Goal: Task Accomplishment & Management: Use online tool/utility

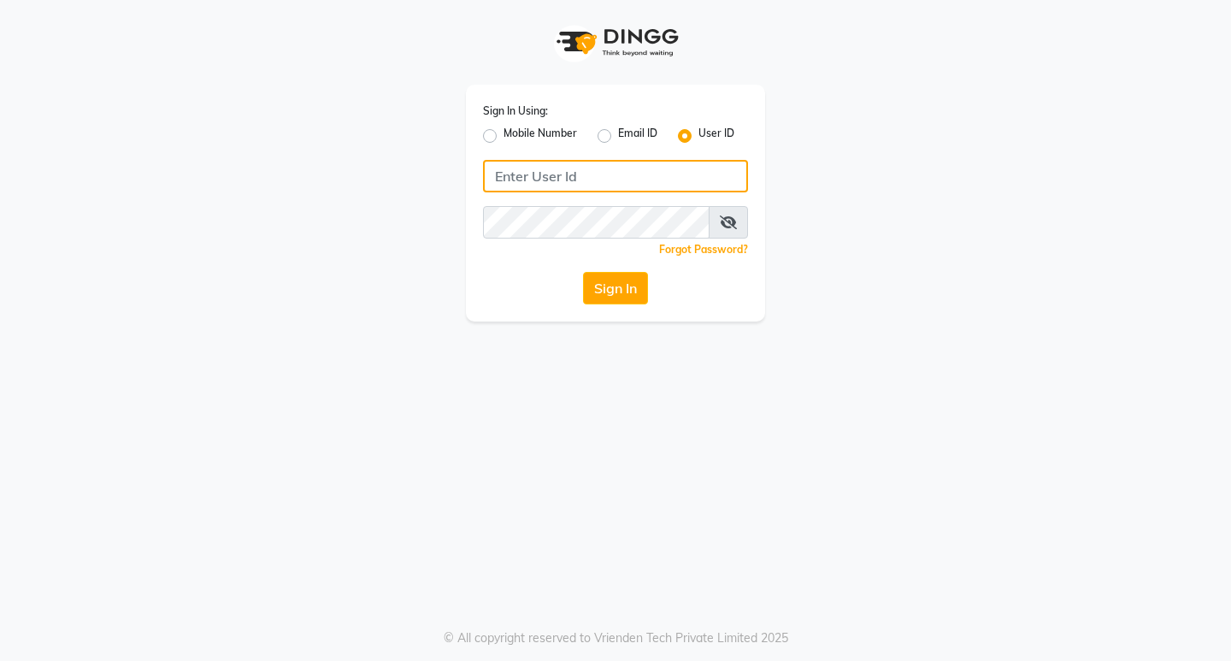
click at [564, 175] on input "Username" at bounding box center [615, 176] width 265 height 32
type input "perfectimage"
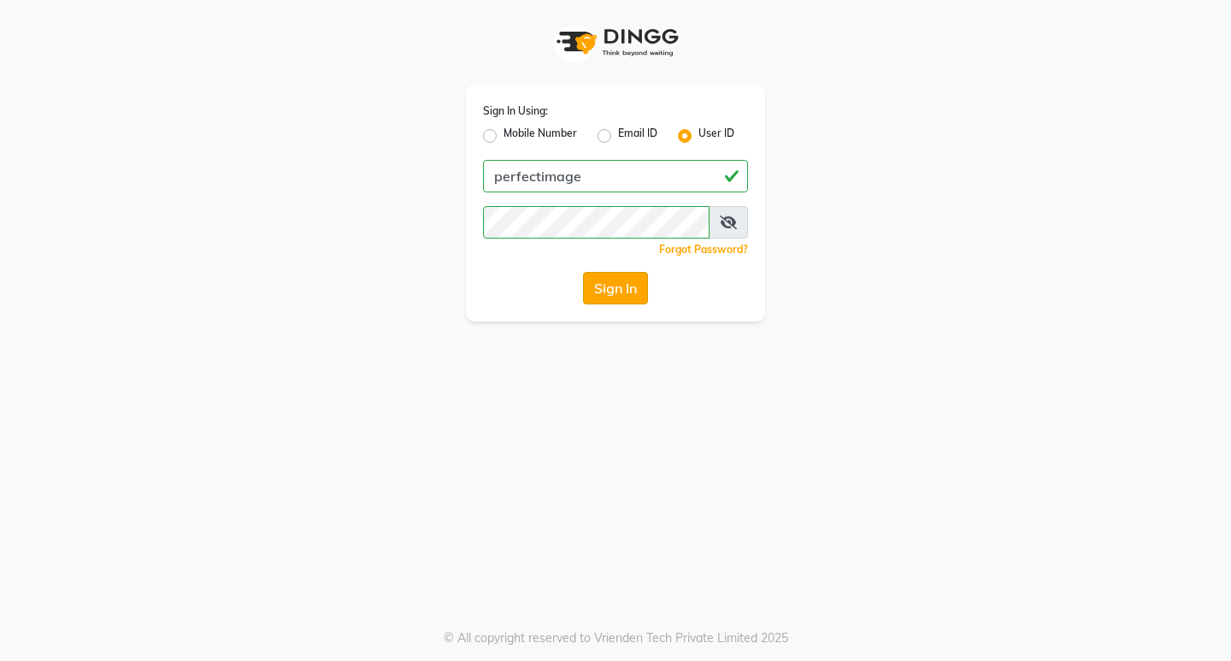
click at [588, 280] on button "Sign In" at bounding box center [615, 288] width 65 height 32
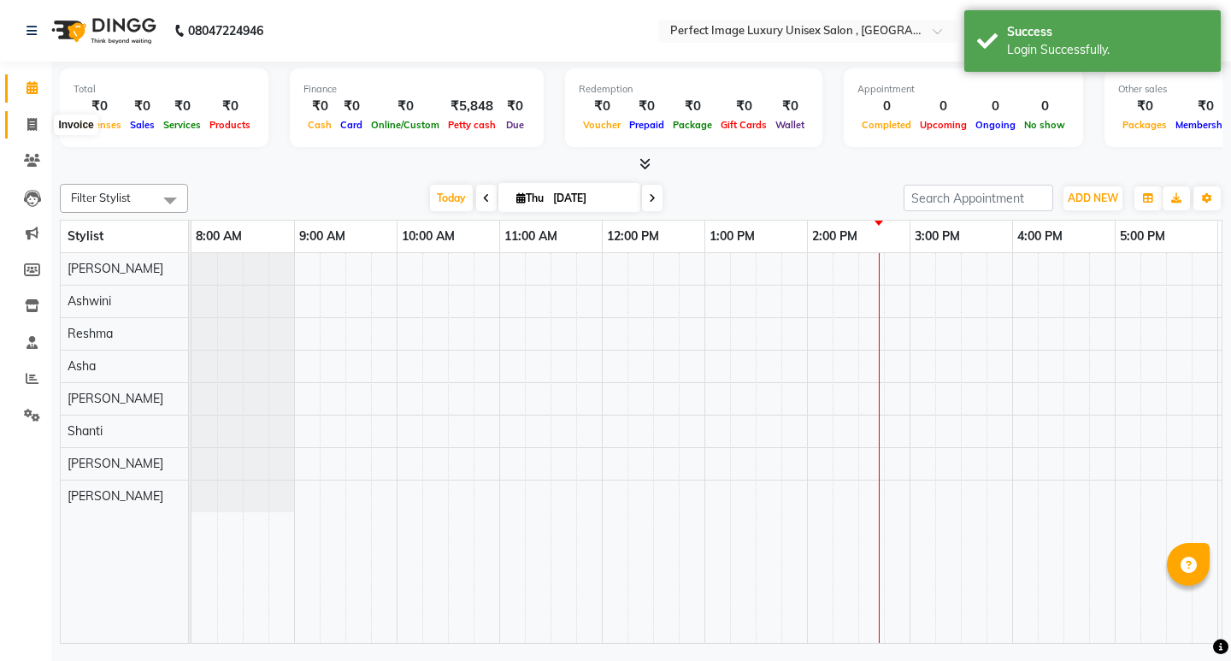
click at [34, 124] on icon at bounding box center [31, 124] width 9 height 13
select select "5078"
select select "service"
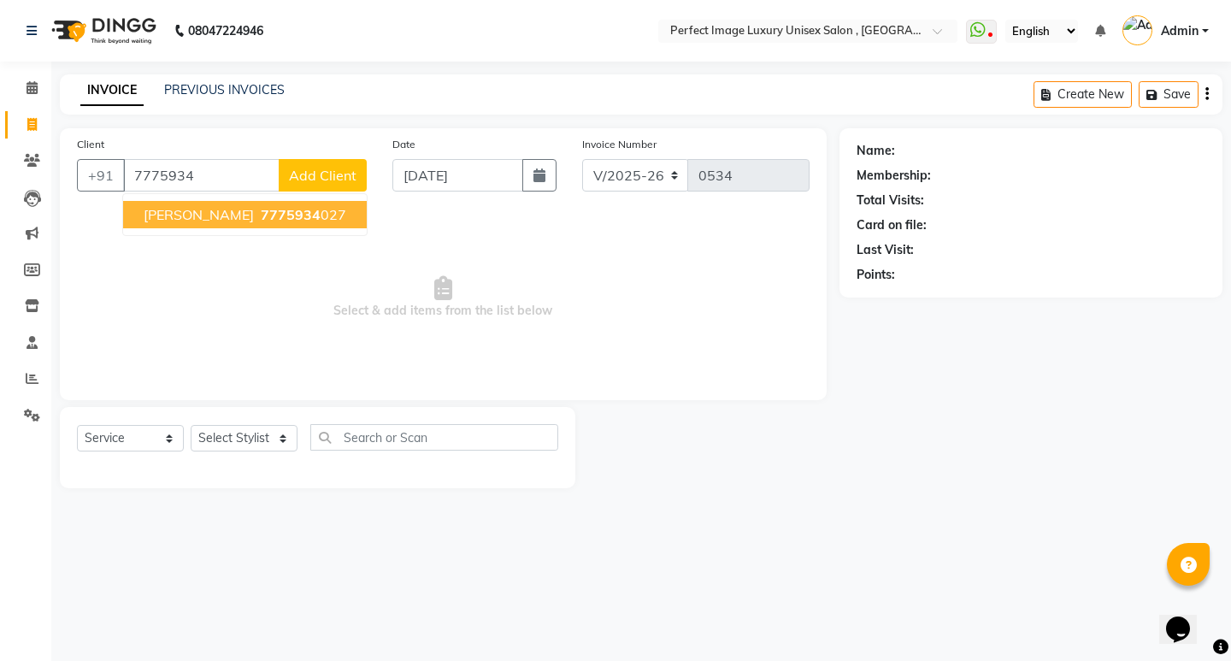
click at [261, 221] on span "7775934" at bounding box center [291, 214] width 60 height 17
type input "7775934027"
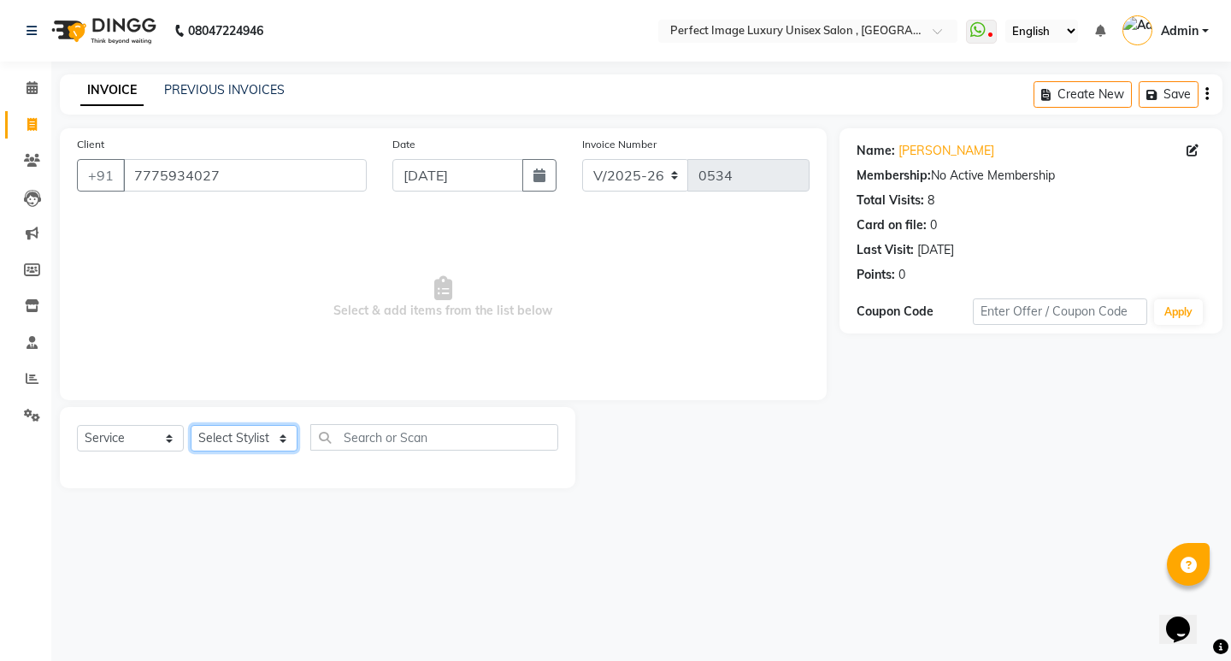
click at [254, 434] on select "Select Stylist [PERSON_NAME] Manager [PERSON_NAME] [PERSON_NAME] Reshma [PERSON…" at bounding box center [244, 438] width 107 height 27
select select "32014"
click at [191, 425] on select "Select Stylist [PERSON_NAME] Manager [PERSON_NAME] [PERSON_NAME] Reshma [PERSON…" at bounding box center [244, 438] width 107 height 27
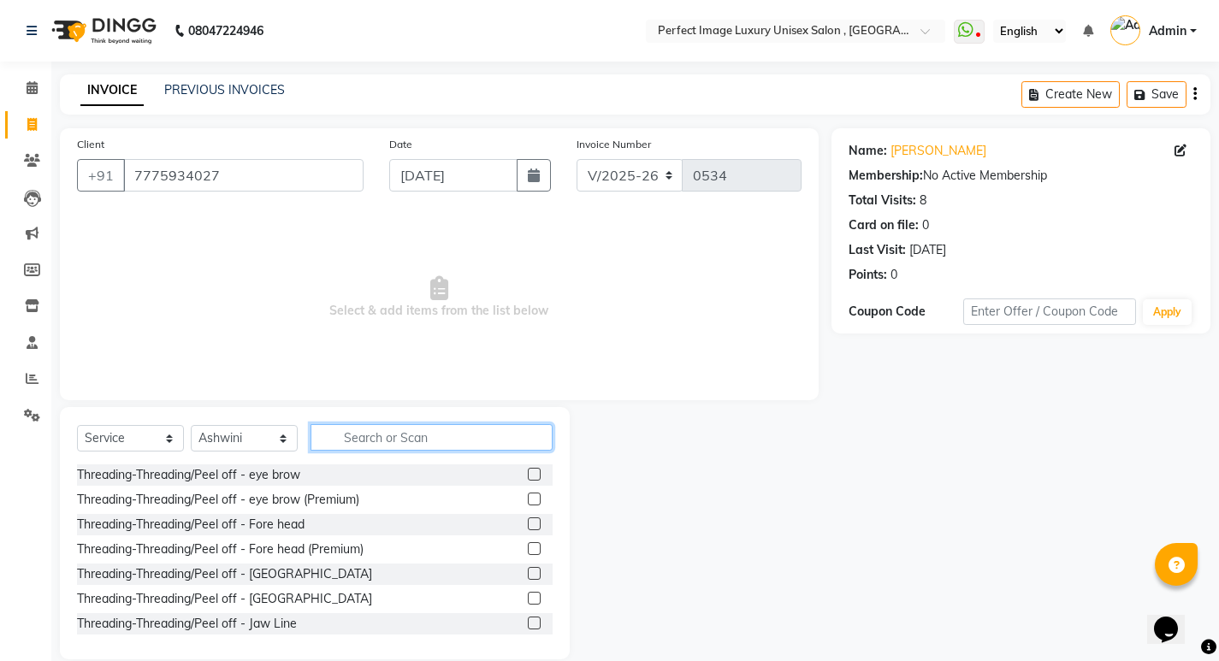
click at [381, 435] on input "text" at bounding box center [431, 437] width 242 height 27
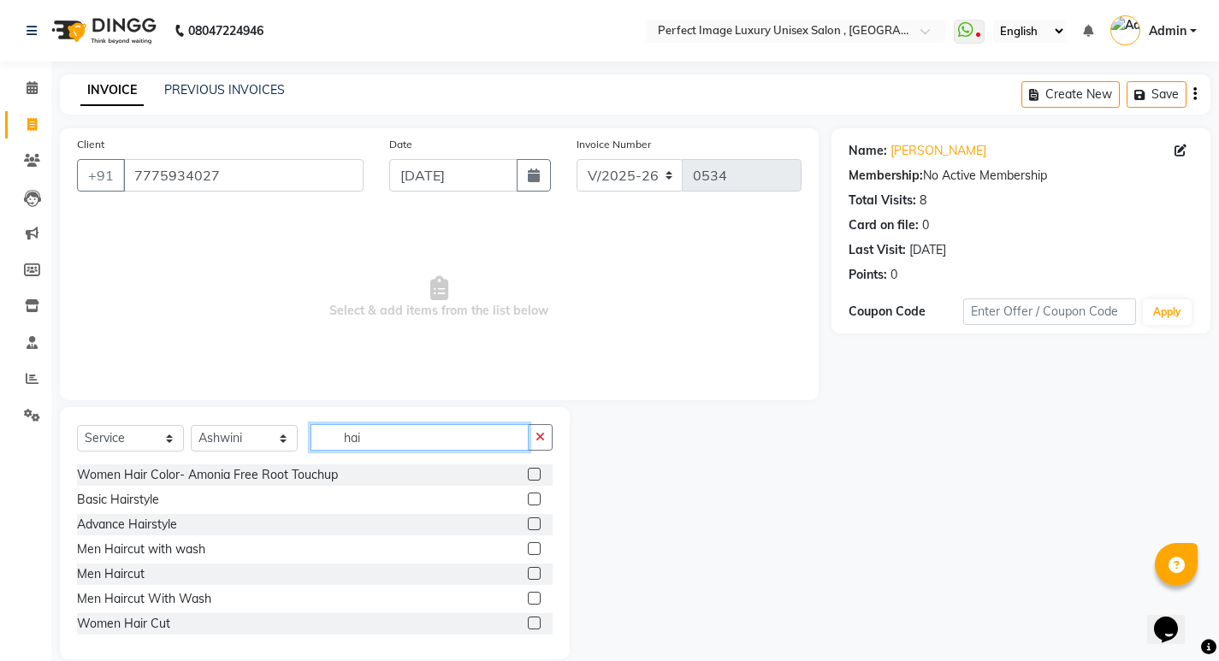
type input "hai"
click at [528, 576] on label at bounding box center [534, 573] width 13 height 13
click at [528, 576] on input "checkbox" at bounding box center [533, 574] width 11 height 11
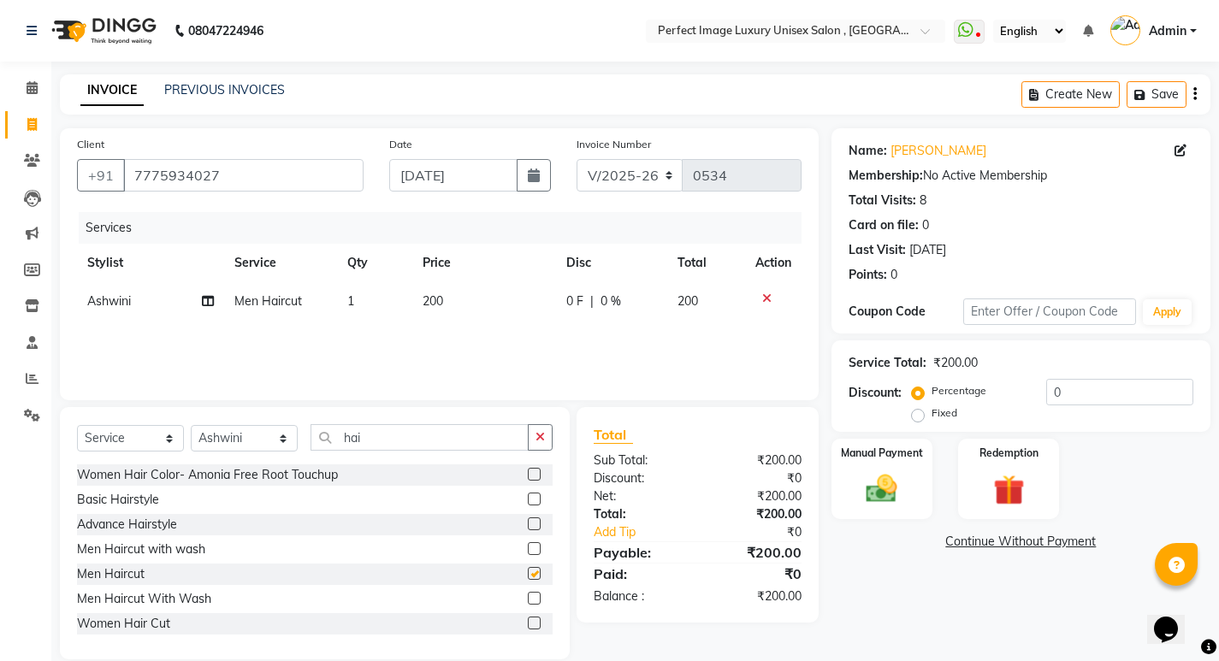
checkbox input "false"
click at [381, 428] on input "hai" at bounding box center [419, 437] width 218 height 27
type input "h"
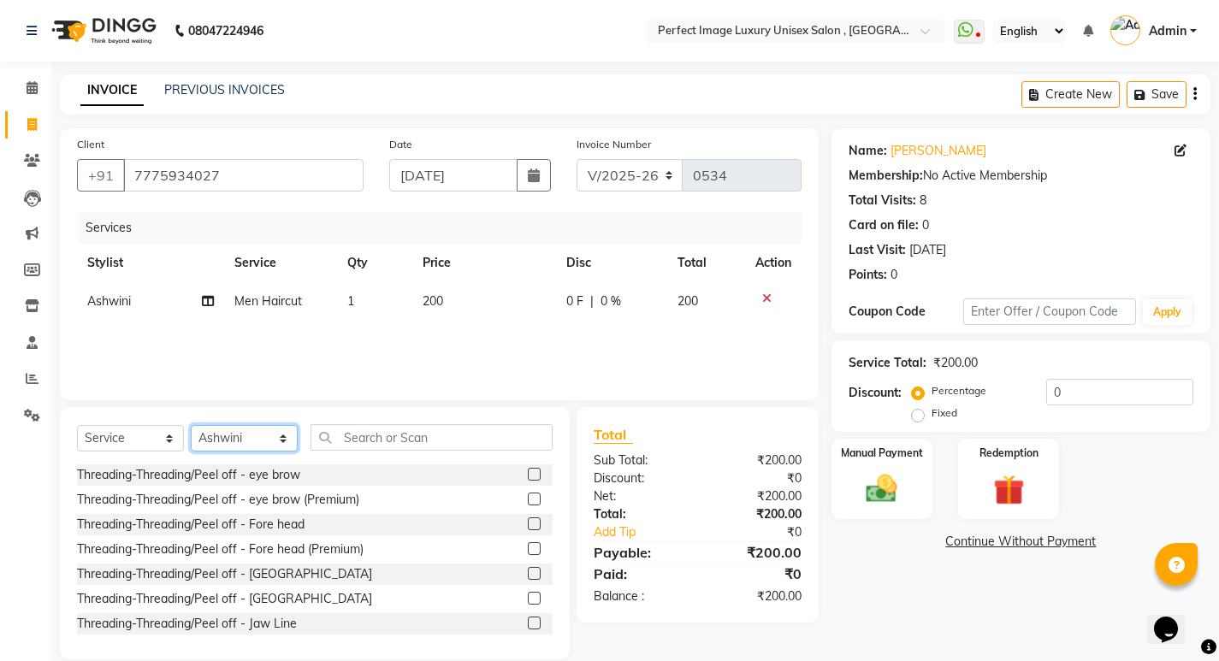
click at [280, 441] on select "Select Stylist [PERSON_NAME] Manager [PERSON_NAME] [PERSON_NAME] Reshma [PERSON…" at bounding box center [244, 438] width 107 height 27
select select "32016"
click at [191, 425] on select "Select Stylist [PERSON_NAME] Manager [PERSON_NAME] [PERSON_NAME] Reshma [PERSON…" at bounding box center [244, 438] width 107 height 27
click at [481, 449] on input "text" at bounding box center [431, 437] width 242 height 27
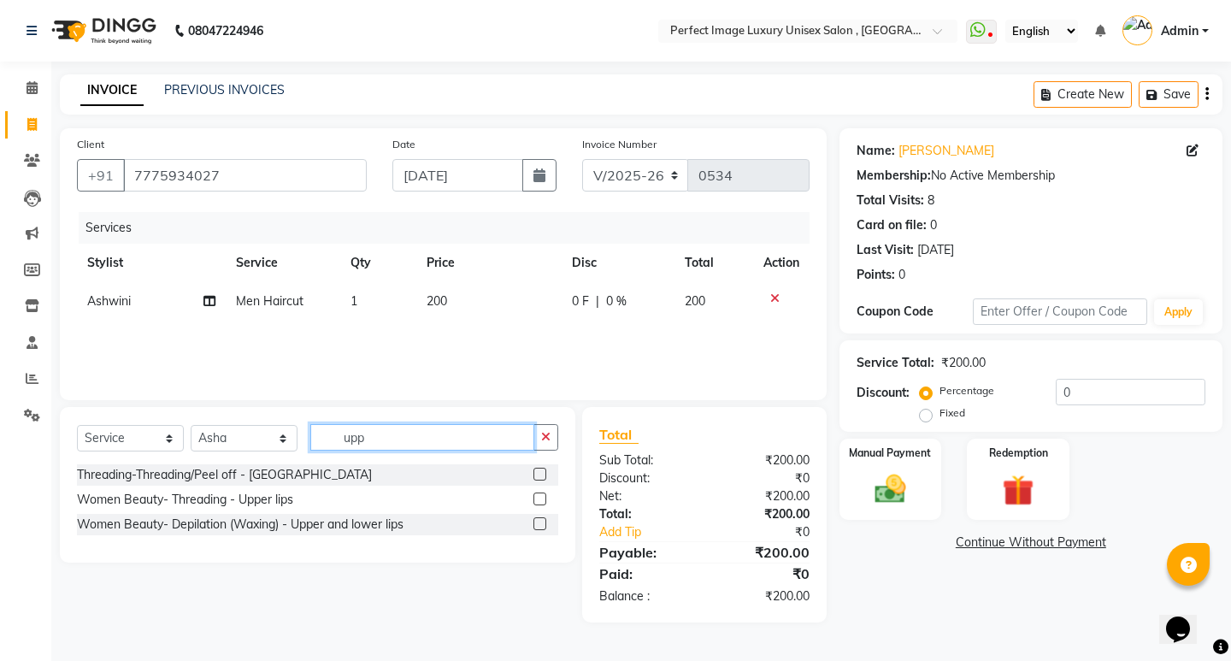
type input "upp"
click at [544, 496] on label at bounding box center [540, 499] width 13 height 13
click at [544, 496] on input "checkbox" at bounding box center [539, 499] width 11 height 11
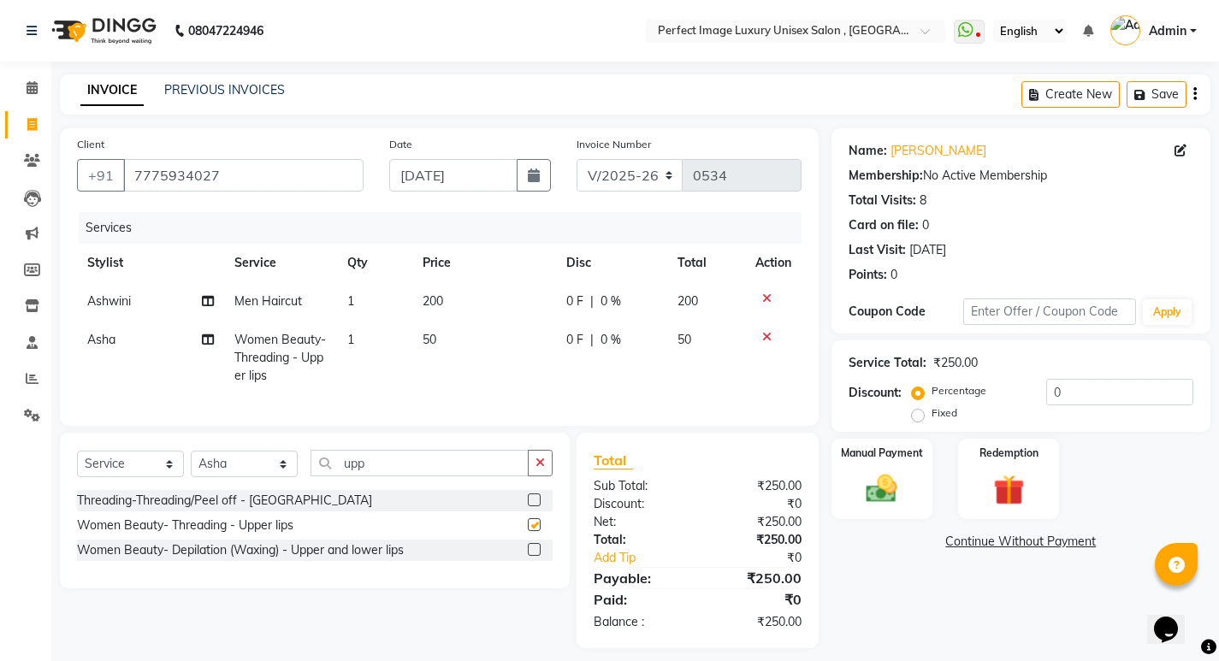
checkbox input "false"
click at [535, 506] on label at bounding box center [534, 499] width 13 height 13
click at [535, 506] on input "checkbox" at bounding box center [533, 500] width 11 height 11
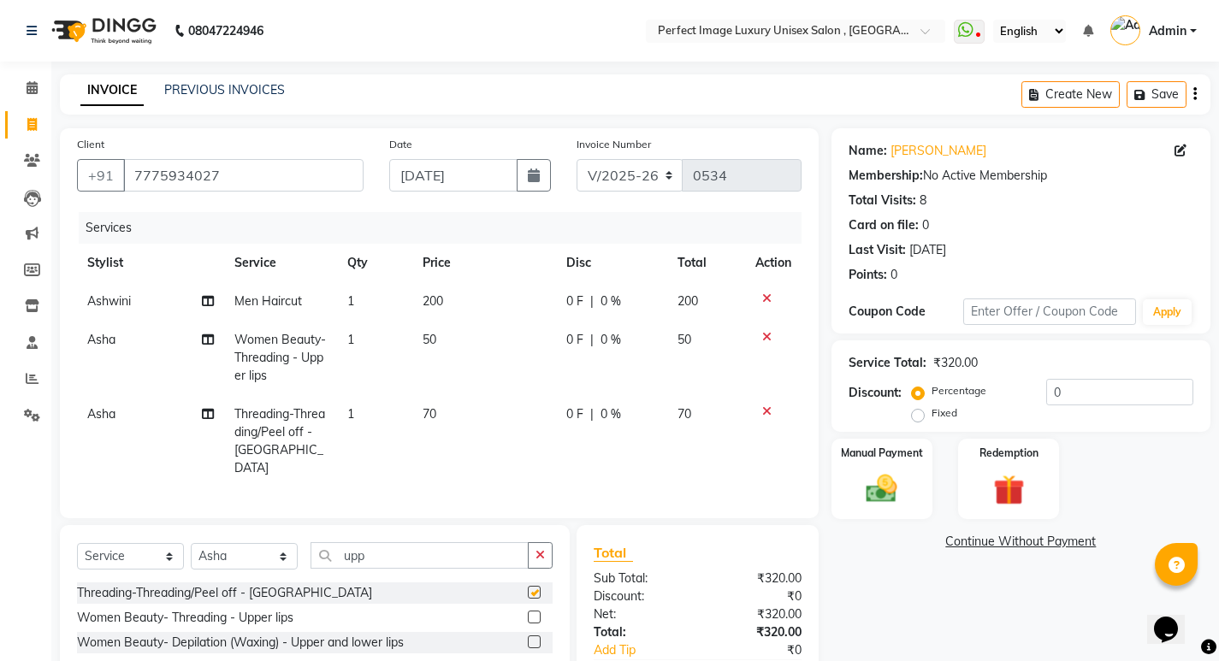
checkbox input "false"
click at [771, 334] on div at bounding box center [773, 337] width 36 height 12
click at [766, 333] on icon at bounding box center [766, 337] width 9 height 12
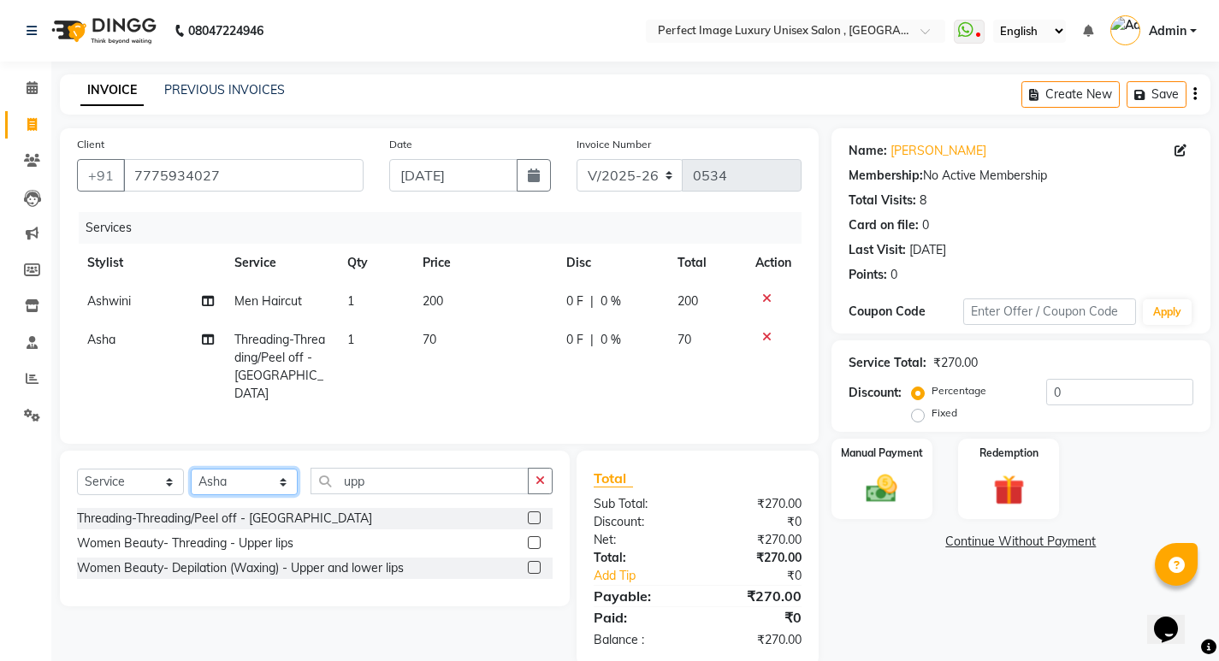
click at [219, 473] on select "Select Stylist [PERSON_NAME] Manager [PERSON_NAME] [PERSON_NAME] Reshma [PERSON…" at bounding box center [244, 482] width 107 height 27
select select "41881"
click at [191, 469] on select "Select Stylist [PERSON_NAME] Manager [PERSON_NAME] [PERSON_NAME] Reshma [PERSON…" at bounding box center [244, 482] width 107 height 27
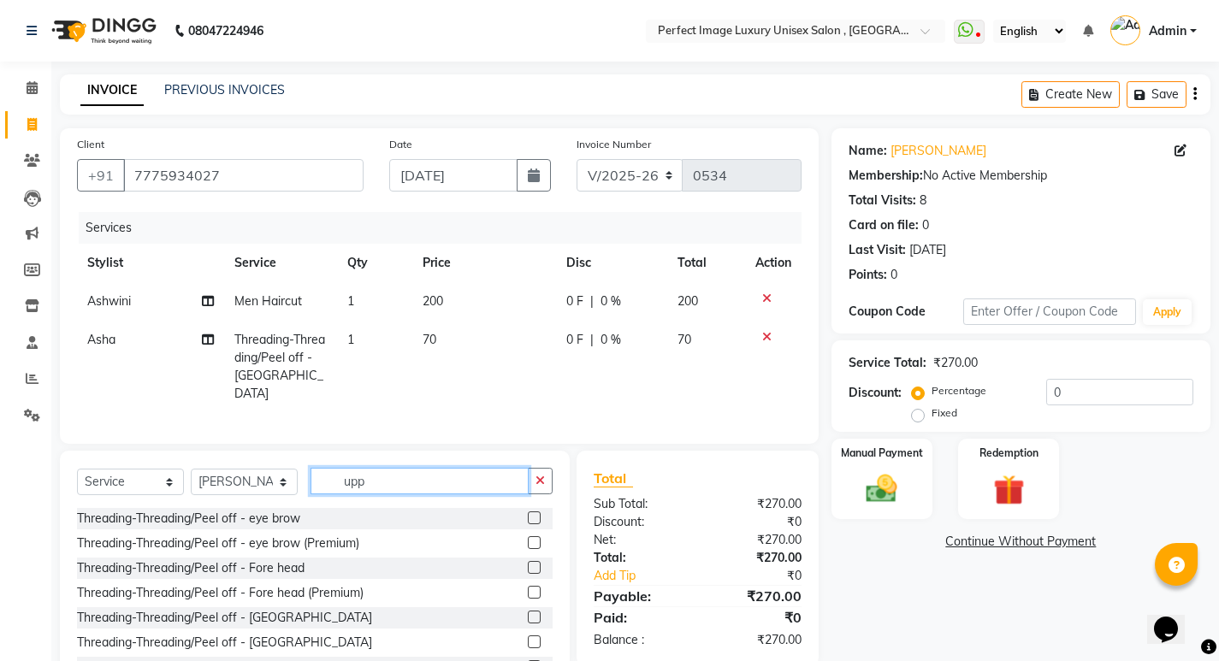
click at [392, 473] on input "upp" at bounding box center [419, 481] width 218 height 27
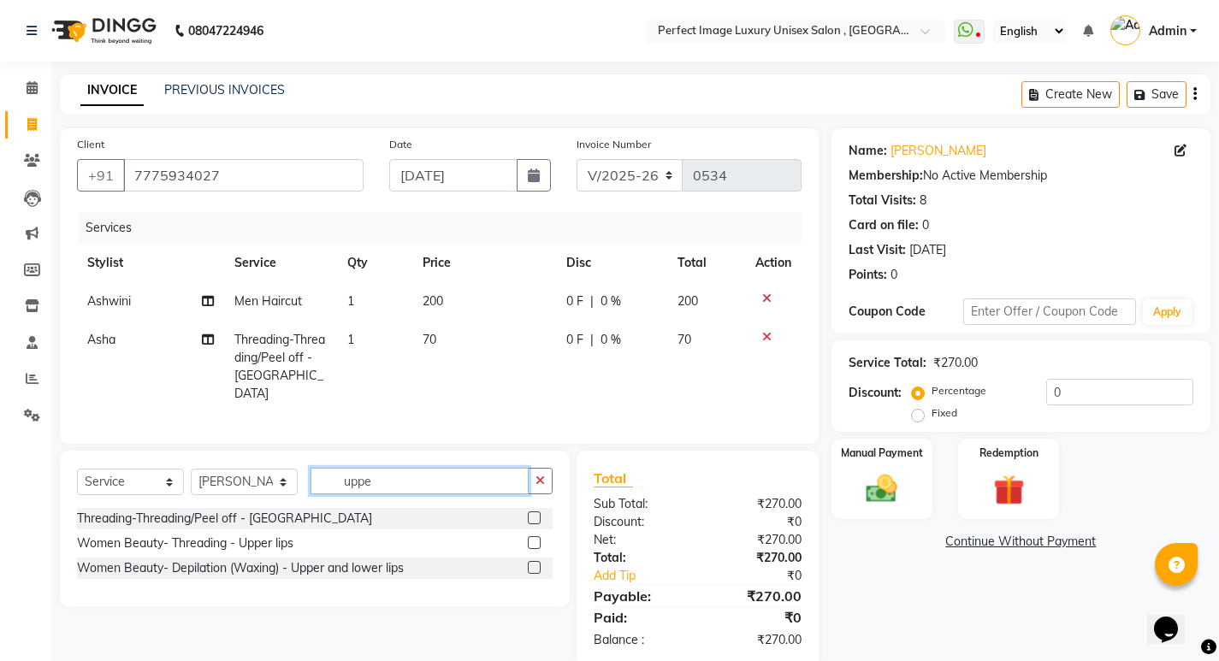
type input "uppe"
click at [533, 511] on label at bounding box center [534, 517] width 13 height 13
click at [533, 513] on input "checkbox" at bounding box center [533, 518] width 11 height 11
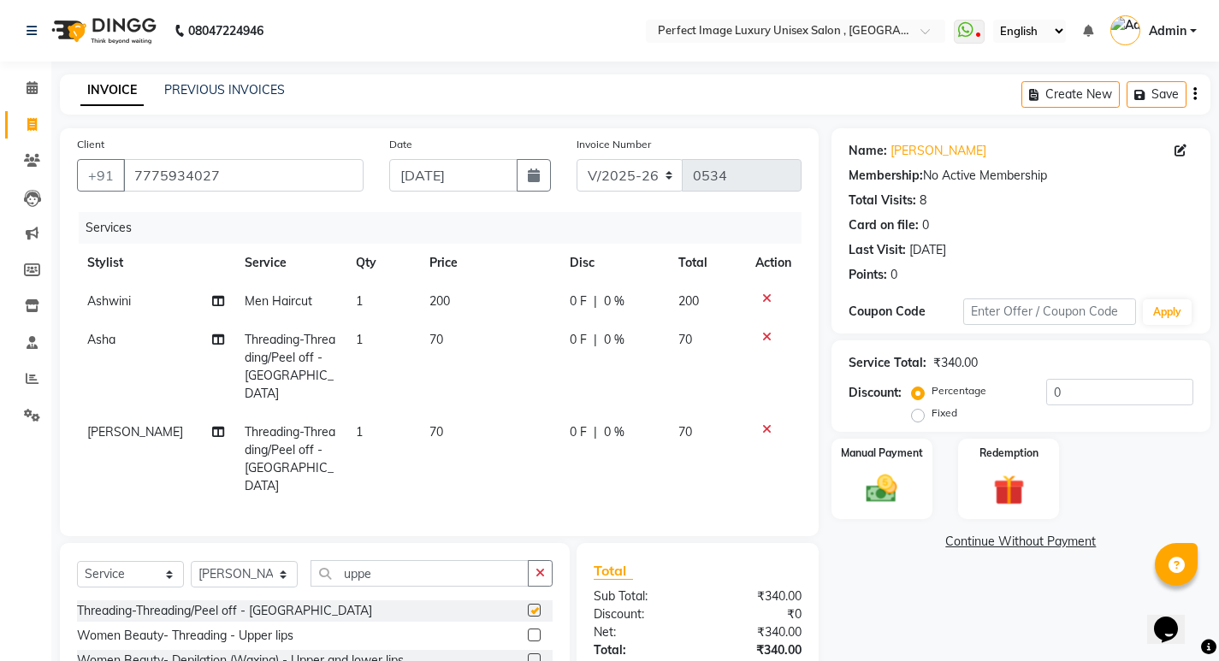
checkbox input "false"
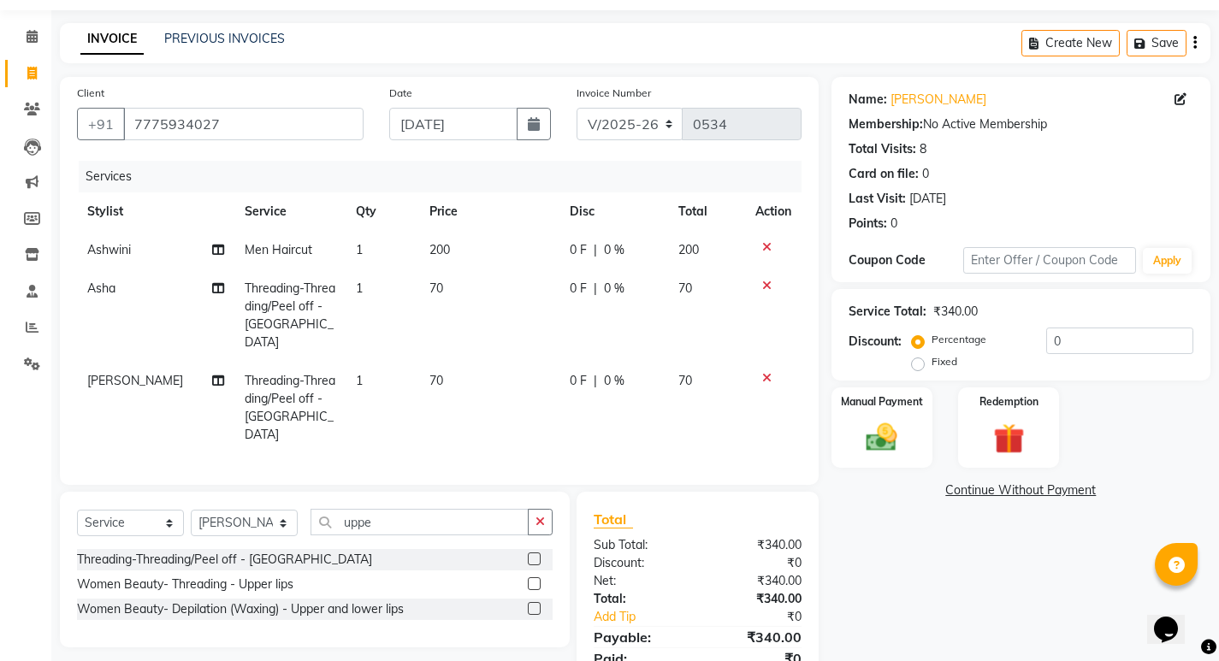
scroll to position [100, 0]
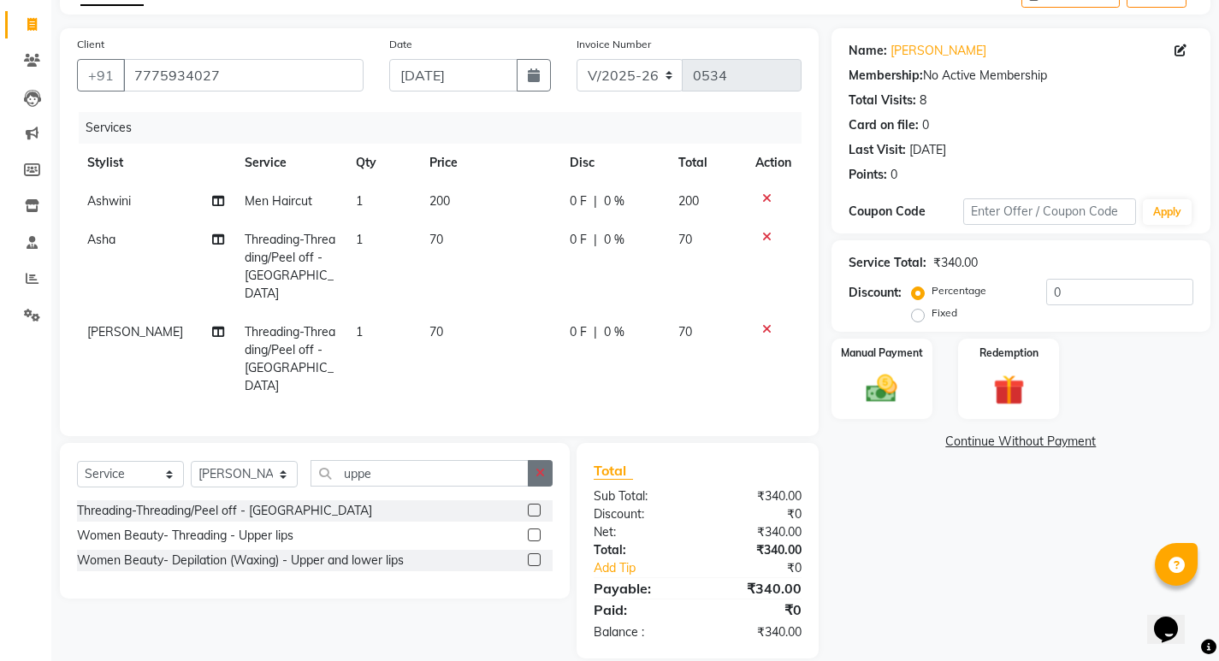
click at [544, 460] on button "button" at bounding box center [540, 473] width 25 height 27
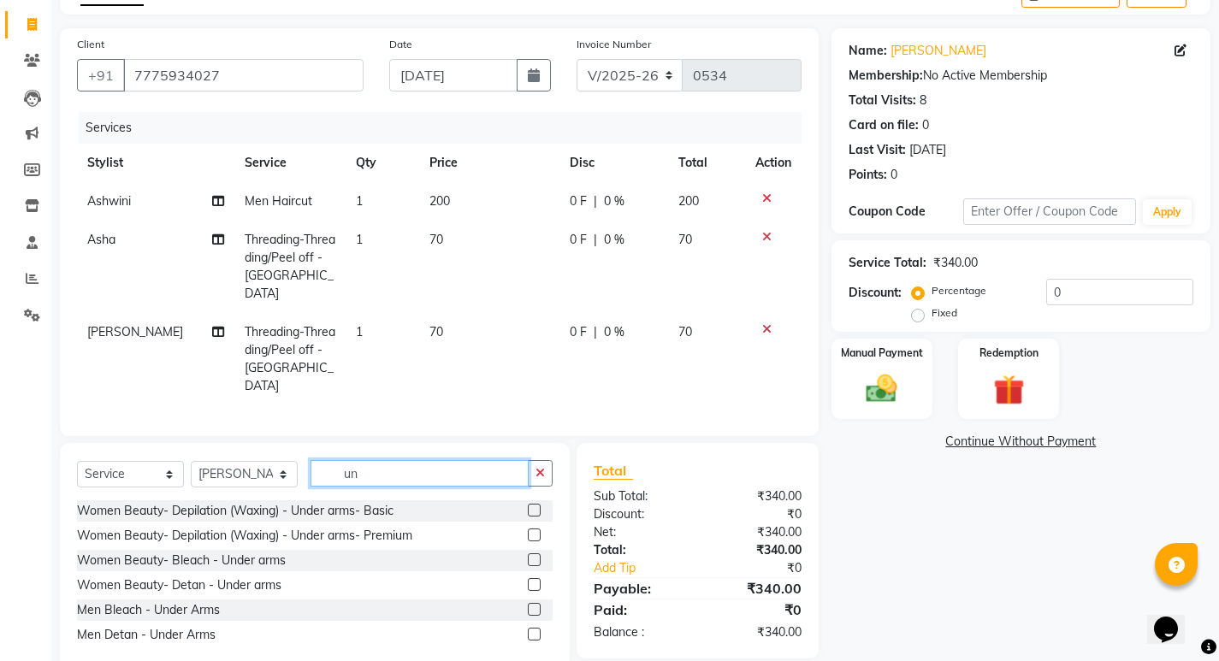
type input "un"
click at [310, 137] on div "Services" at bounding box center [446, 128] width 735 height 32
click at [529, 528] on label at bounding box center [534, 534] width 13 height 13
click at [529, 530] on input "checkbox" at bounding box center [533, 535] width 11 height 11
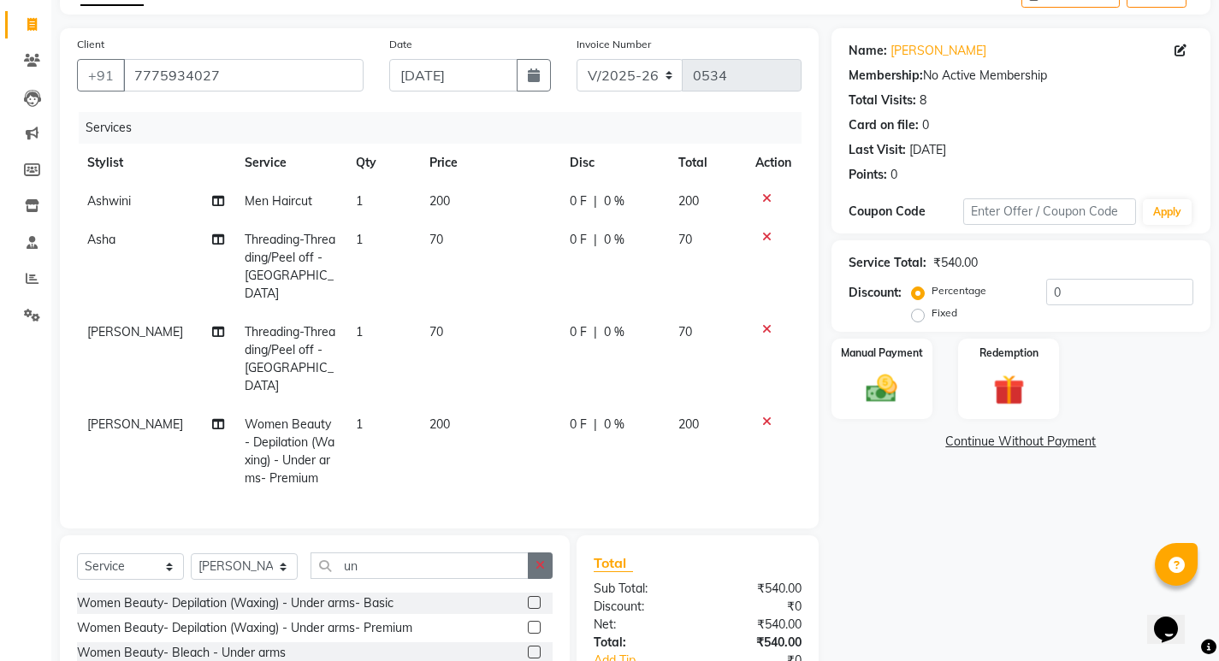
click at [533, 621] on label at bounding box center [534, 627] width 13 height 13
click at [533, 623] on input "checkbox" at bounding box center [533, 628] width 11 height 11
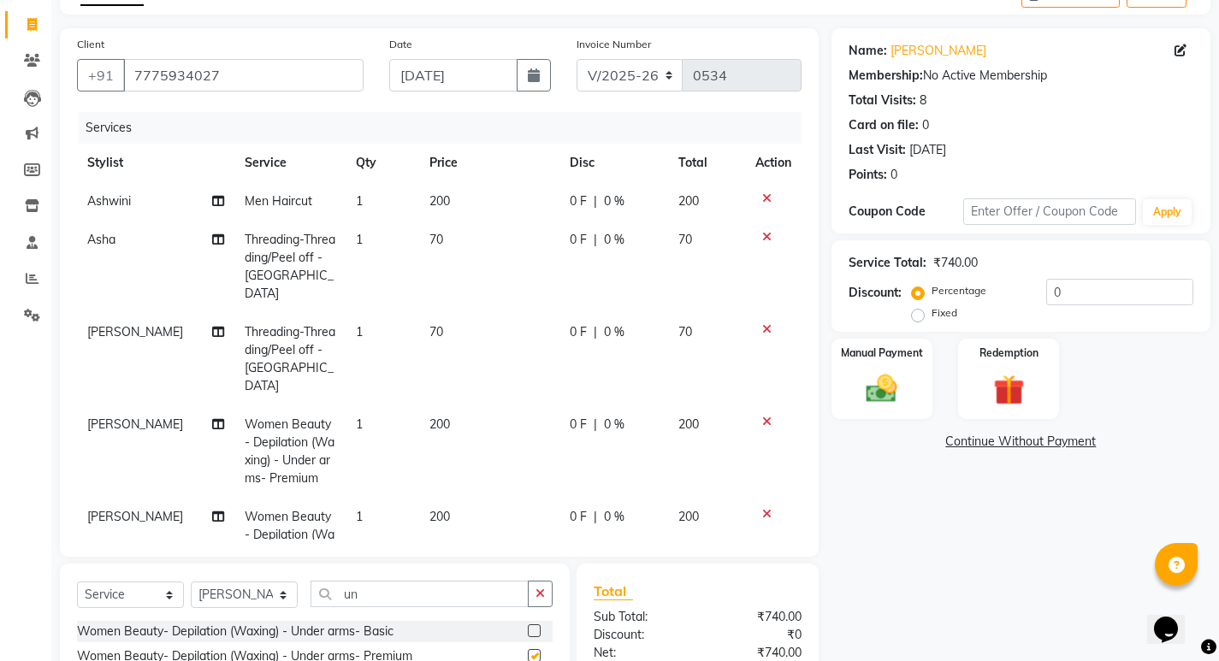
checkbox input "false"
click at [604, 416] on span "0 %" at bounding box center [614, 425] width 21 height 18
select select "41881"
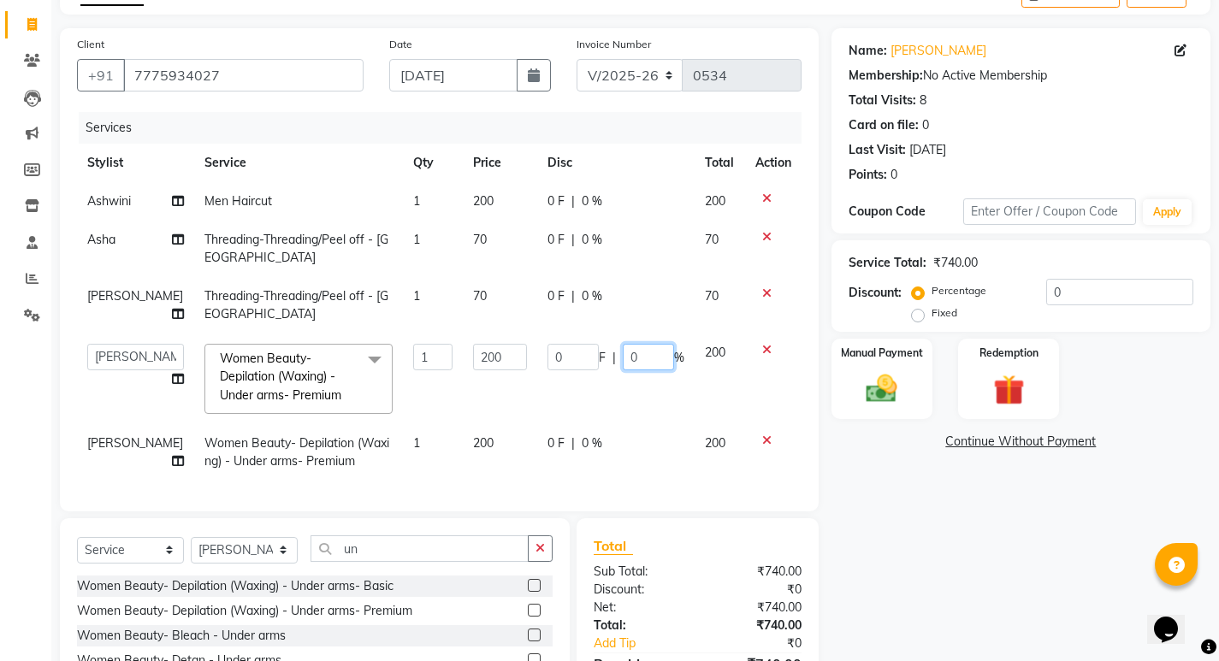
click at [634, 355] on input "0" at bounding box center [648, 357] width 51 height 27
type input "20"
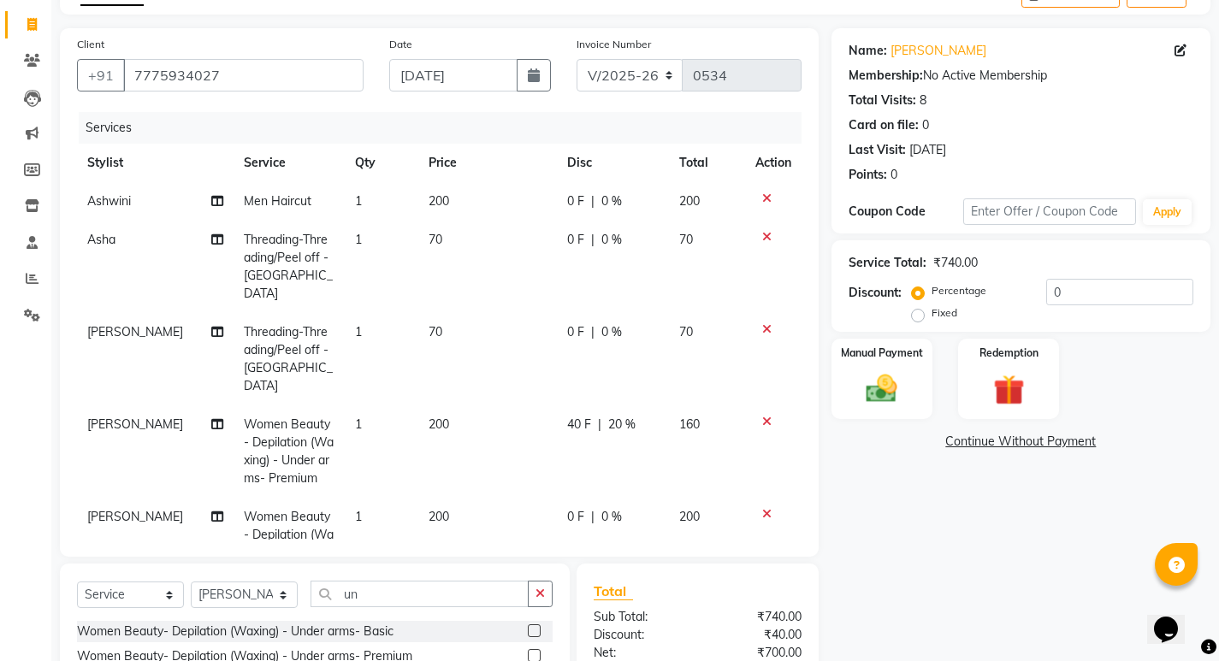
click at [587, 442] on tbody "Ashwini Men Haircut 1 200 0 F | 0 % 200 Asha Threading-Threading/Peel off - Upp…" at bounding box center [439, 386] width 724 height 408
click at [603, 508] on span "0 %" at bounding box center [611, 517] width 21 height 18
select select "41881"
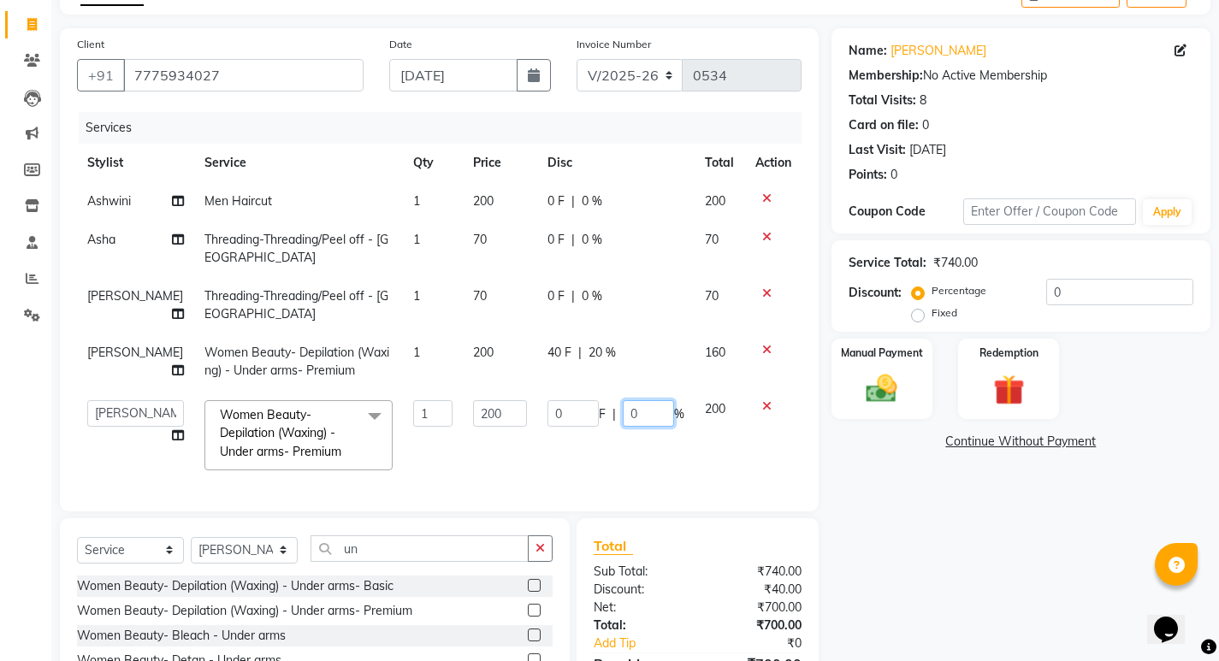
click at [640, 416] on input "0" at bounding box center [648, 413] width 51 height 27
type input "20"
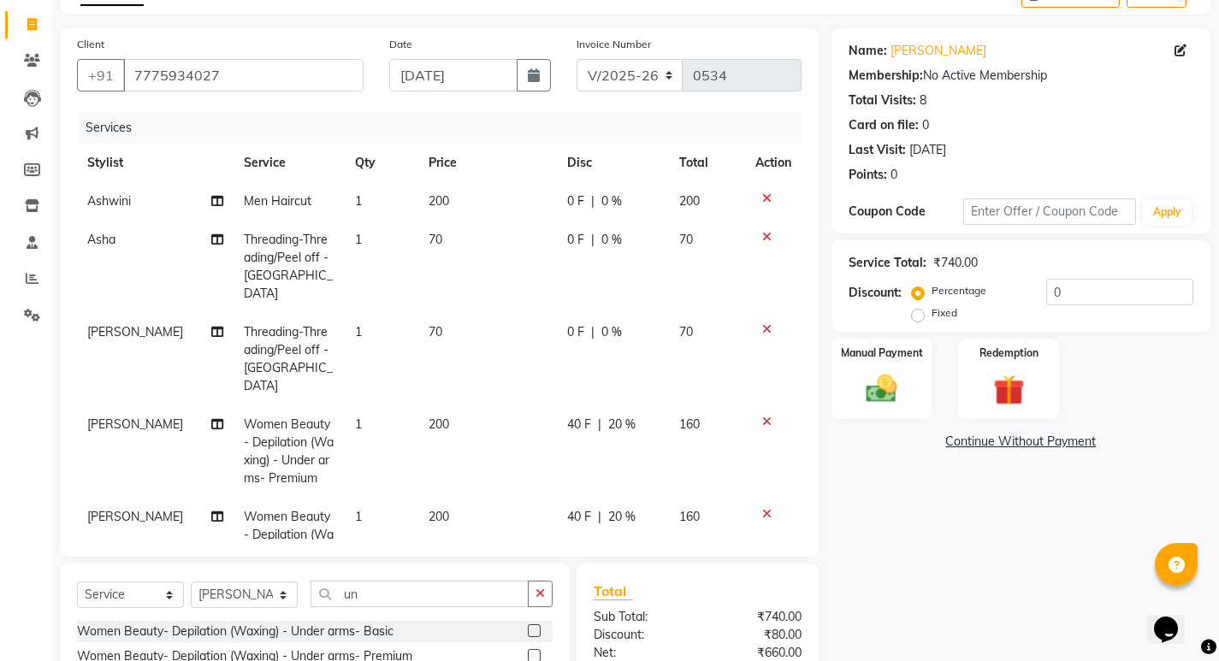
click at [632, 461] on tbody "Ashwini Men Haircut 1 200 0 F | 0 % 200 Asha Threading-Threading/Peel off - Upp…" at bounding box center [439, 386] width 724 height 408
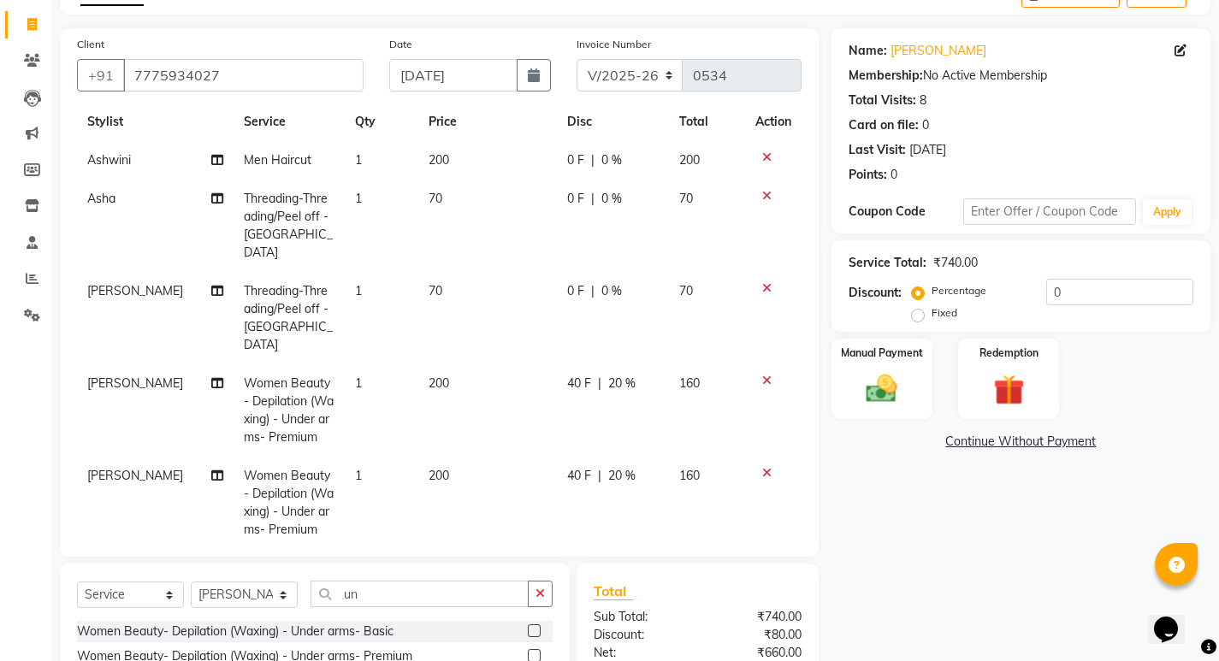
scroll to position [258, 0]
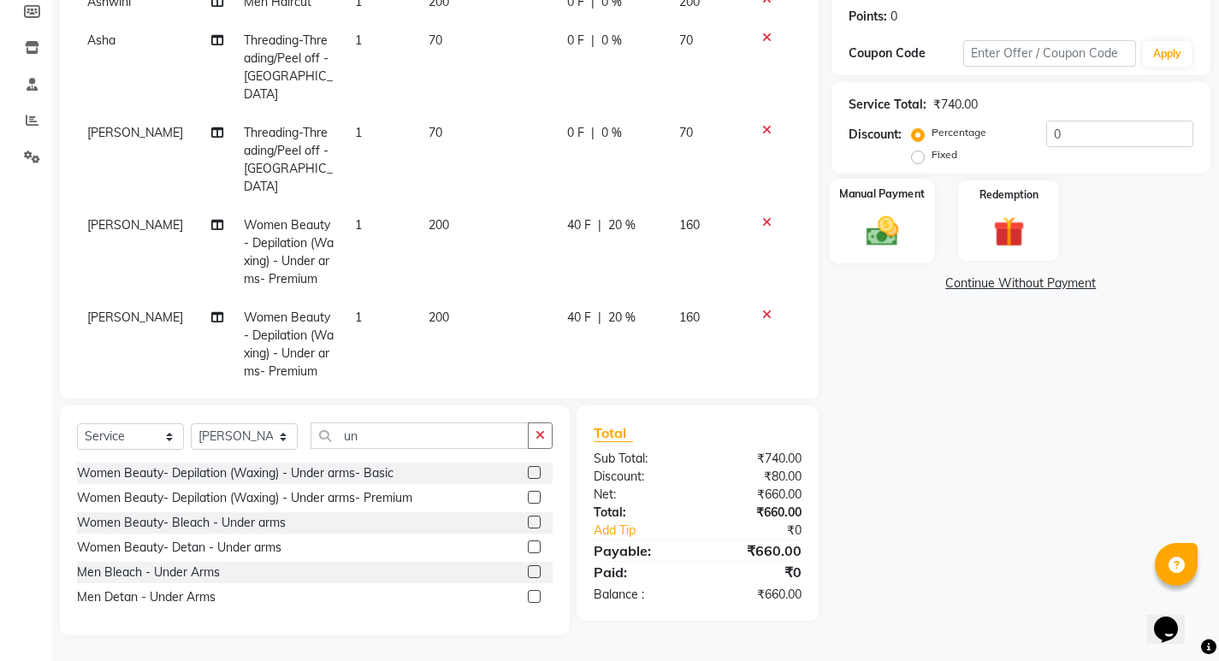
click at [858, 234] on img at bounding box center [881, 230] width 52 height 37
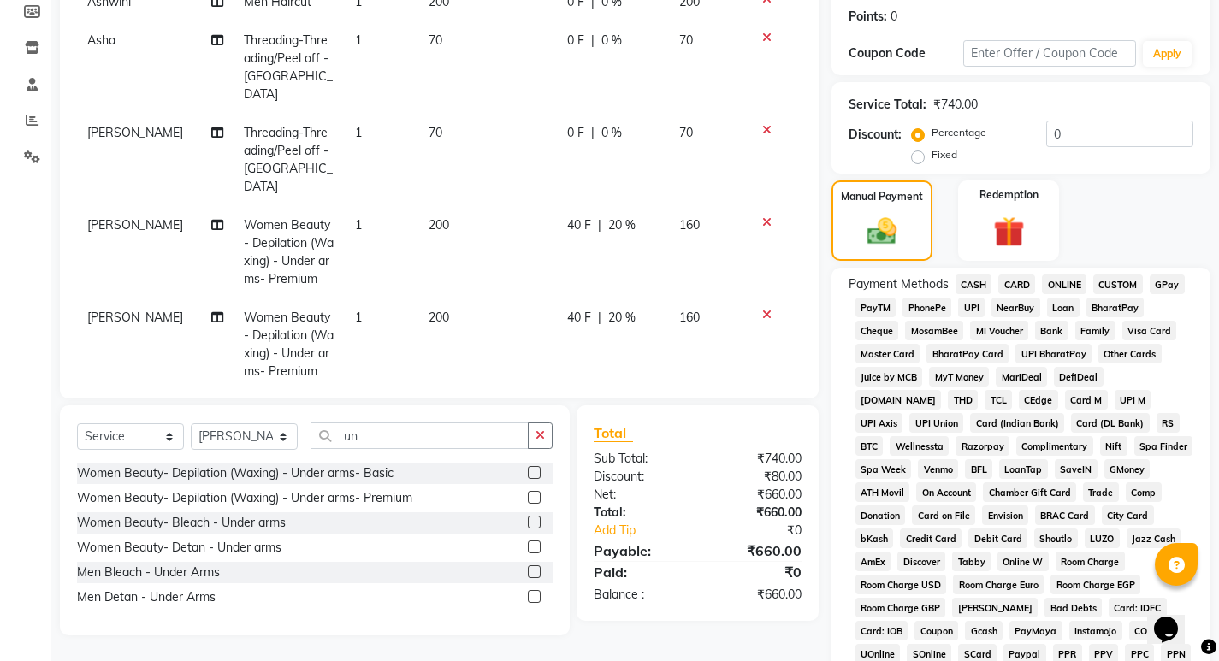
click at [884, 309] on span "PayTM" at bounding box center [875, 308] width 41 height 20
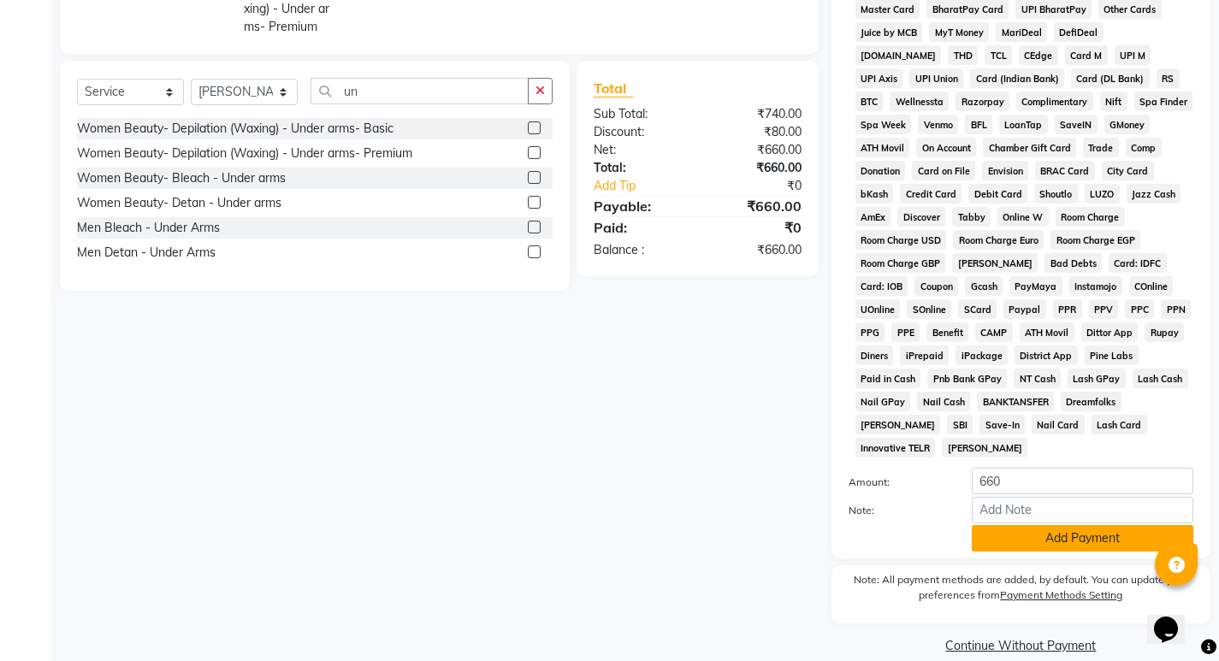
click at [996, 525] on button "Add Payment" at bounding box center [1081, 538] width 221 height 27
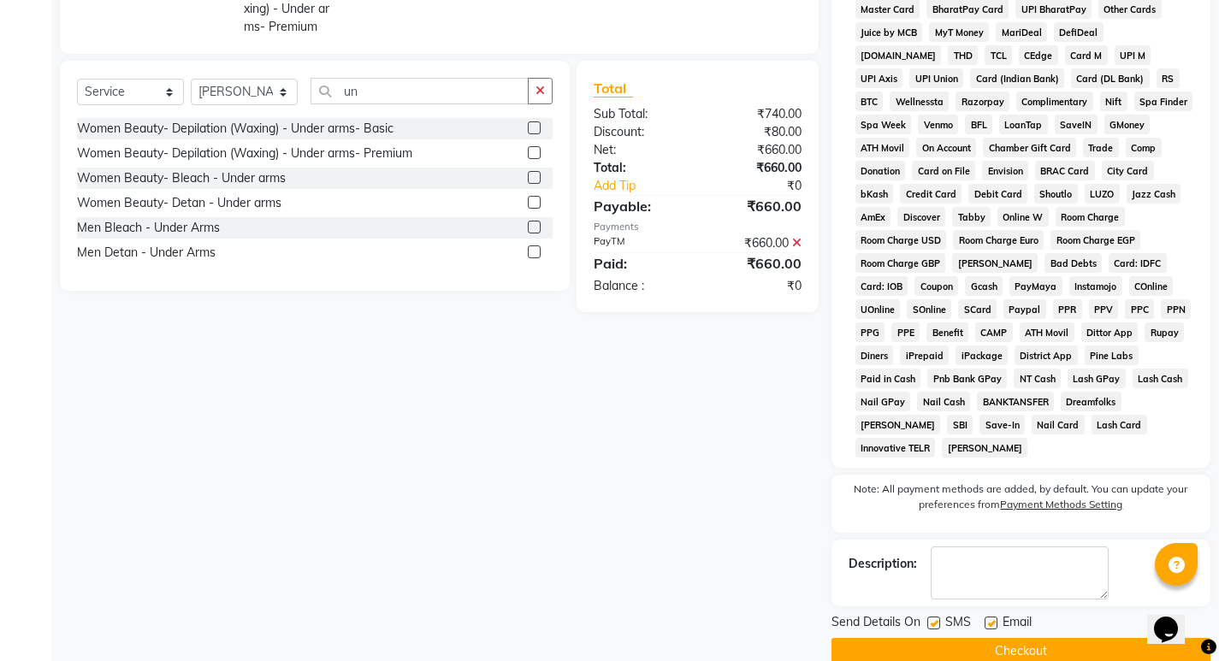
click at [963, 638] on button "Checkout" at bounding box center [1020, 651] width 379 height 27
